Goal: Transaction & Acquisition: Purchase product/service

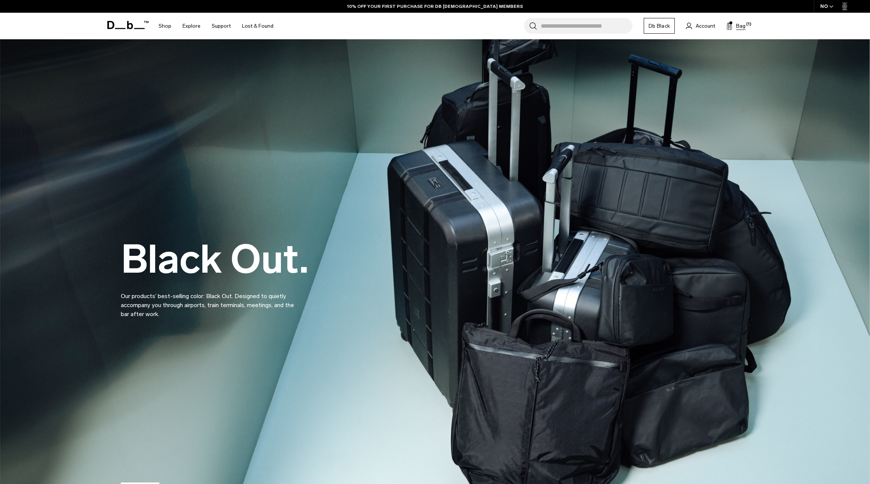
click at [743, 25] on span "Bag" at bounding box center [740, 26] width 9 height 8
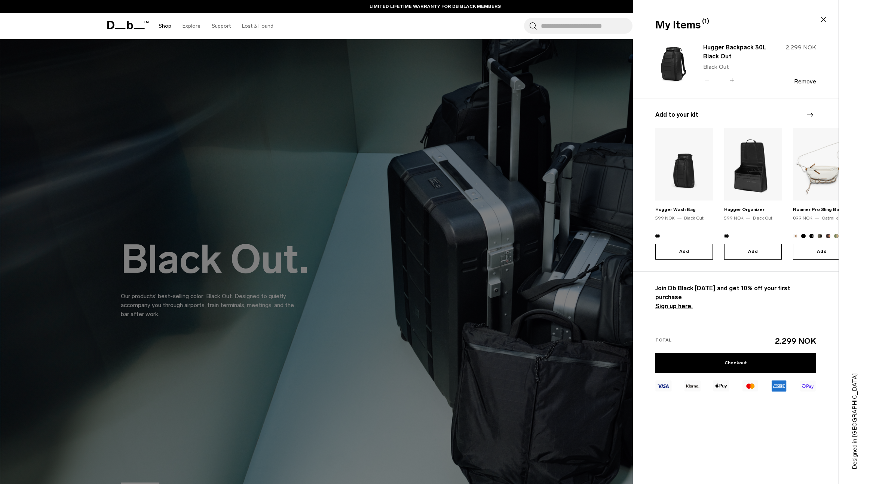
click at [166, 27] on link "Shop" at bounding box center [165, 26] width 13 height 27
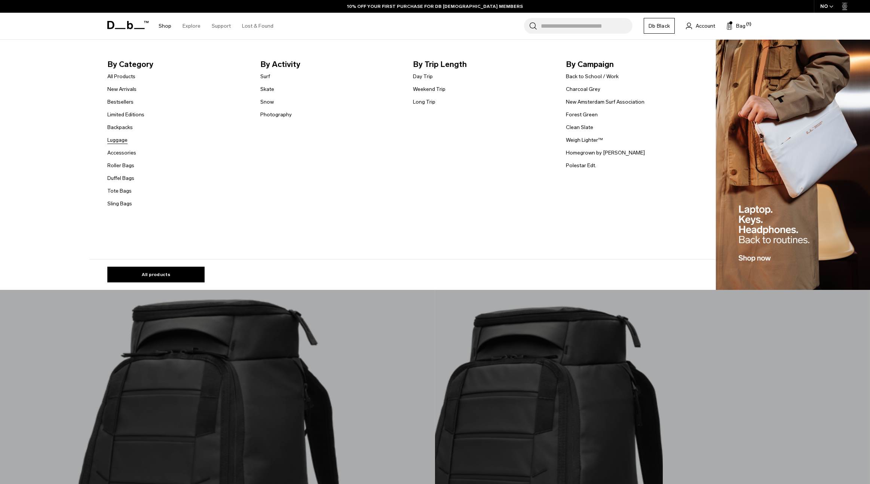
click at [124, 141] on link "Luggage" at bounding box center [117, 140] width 20 height 8
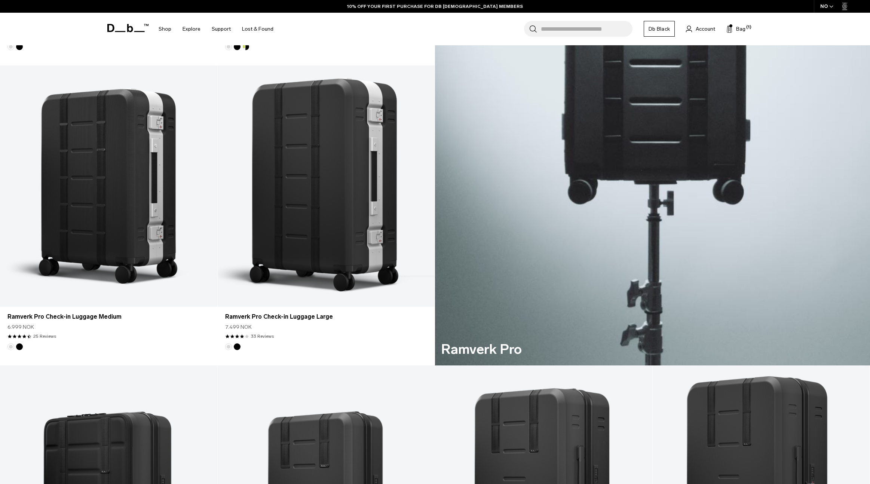
scroll to position [570, 0]
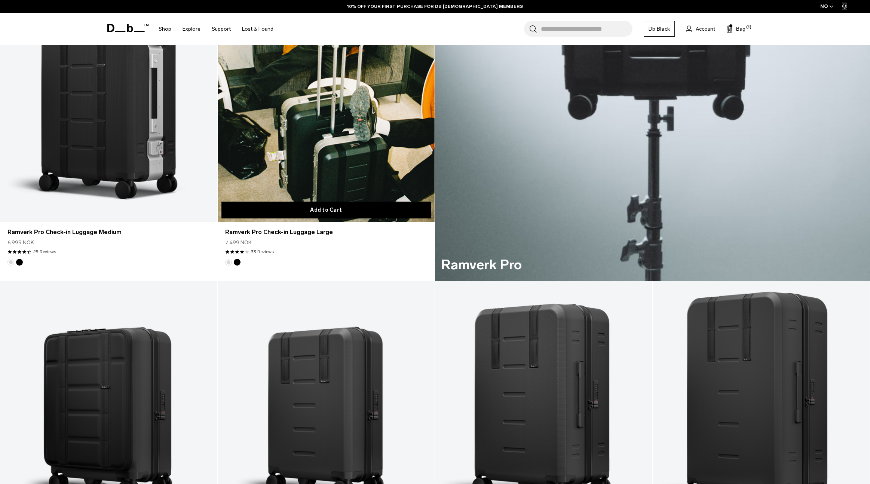
click at [338, 211] on button "Add to Cart" at bounding box center [326, 210] width 210 height 17
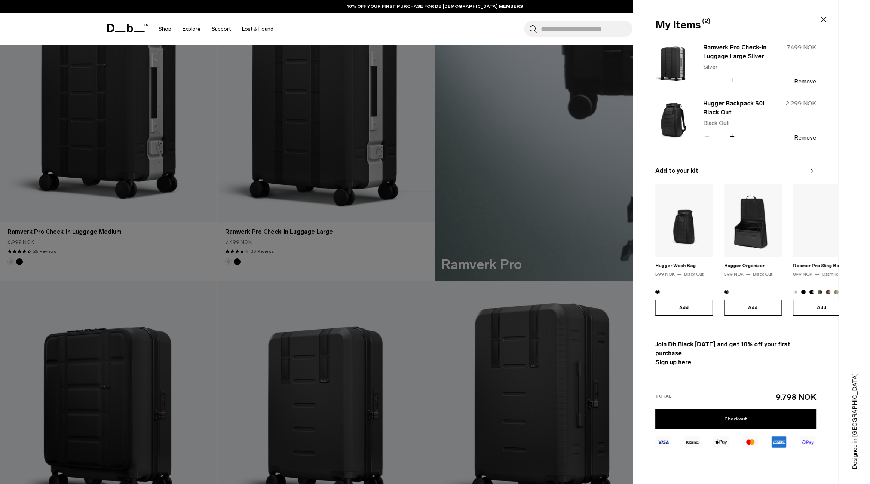
scroll to position [571, 0]
click at [736, 410] on link "Checkout" at bounding box center [735, 419] width 161 height 20
